Goal: Information Seeking & Learning: Learn about a topic

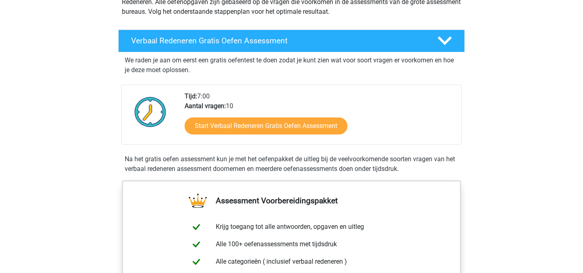
scroll to position [130, 0]
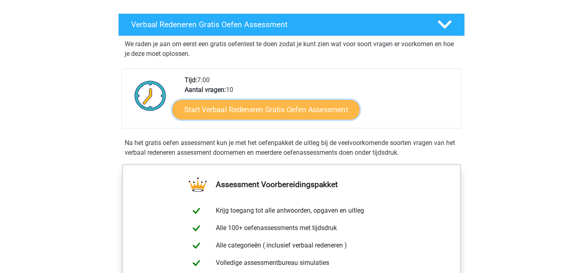
click at [283, 102] on link "Start Verbaal Redeneren Gratis Oefen Assessment" at bounding box center [266, 109] width 187 height 19
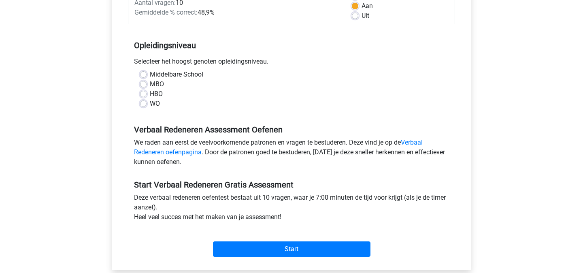
scroll to position [146, 0]
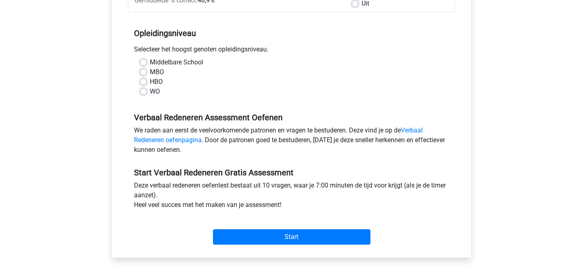
click at [158, 81] on label "HBO" at bounding box center [156, 82] width 13 height 10
click at [147, 81] on input "HBO" at bounding box center [143, 81] width 6 height 8
radio input "true"
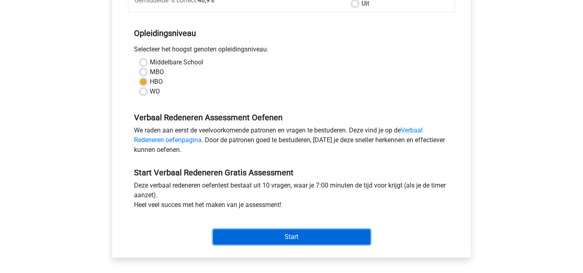
click at [288, 237] on input "Start" at bounding box center [292, 236] width 158 height 15
click at [289, 235] on input "Start" at bounding box center [292, 236] width 158 height 15
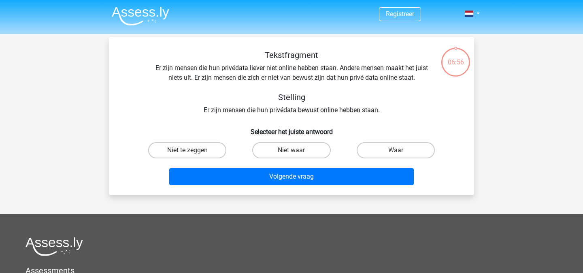
click at [288, 237] on div at bounding box center [292, 246] width 532 height 19
click at [282, 155] on label "Niet waar" at bounding box center [291, 150] width 78 height 16
click at [292, 155] on input "Niet waar" at bounding box center [294, 152] width 5 height 5
radio input "true"
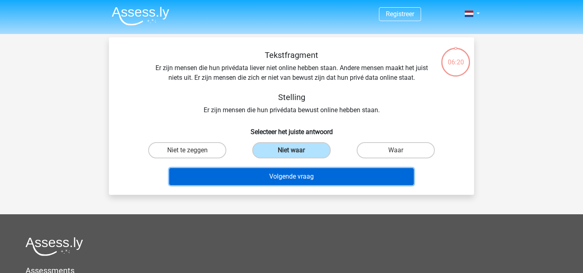
click at [279, 183] on button "Volgende vraag" at bounding box center [291, 176] width 245 height 17
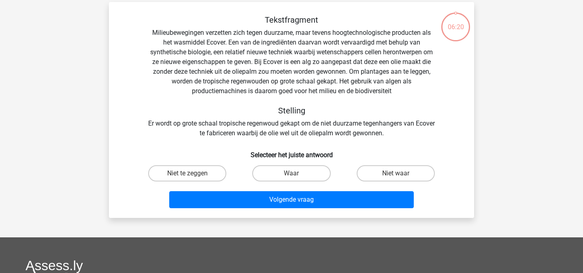
scroll to position [37, 0]
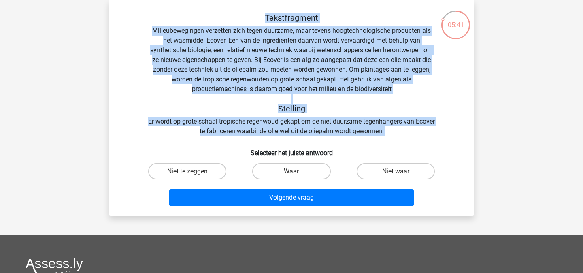
drag, startPoint x: 414, startPoint y: 142, endPoint x: 267, endPoint y: 16, distance: 194.0
click at [267, 16] on div "Tekstfragment Milieubewegingen verzetten zich tegen duurzame, maar tevens hoogt…" at bounding box center [291, 111] width 359 height 196
copy div "Tekstfragment Milieubewegingen verzetten zich tegen duurzame, maar tevens hoogt…"
click at [261, 64] on div "Tekstfragment Milieubewegingen verzetten zich tegen duurzame, maar tevens hoogt…" at bounding box center [291, 74] width 339 height 123
